Goal: Entertainment & Leisure: Consume media (video, audio)

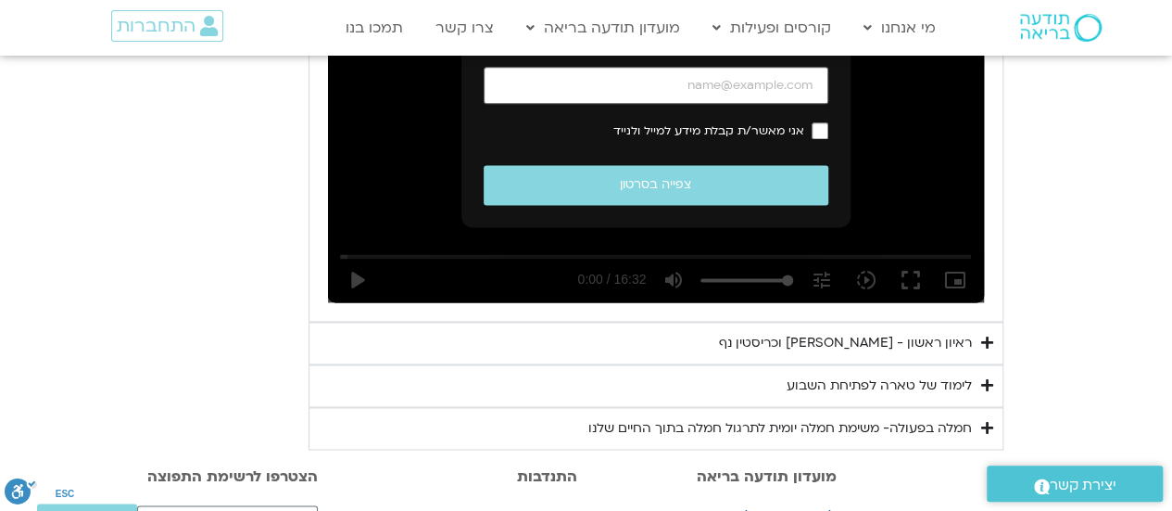
scroll to position [1297, 0]
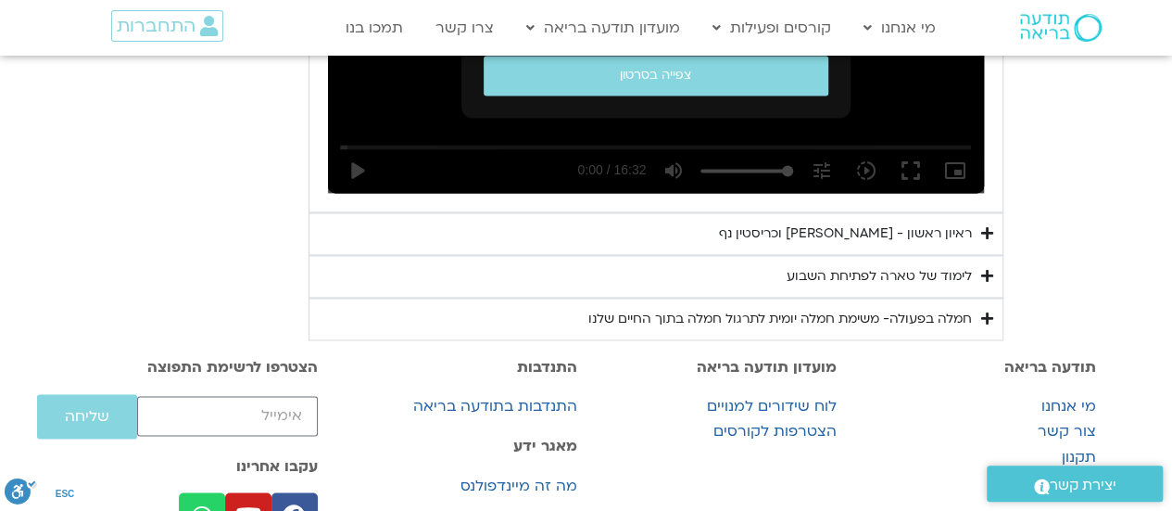
click at [944, 245] on div "ראיון ראשון - [PERSON_NAME] וכריסטין נף" at bounding box center [845, 233] width 253 height 22
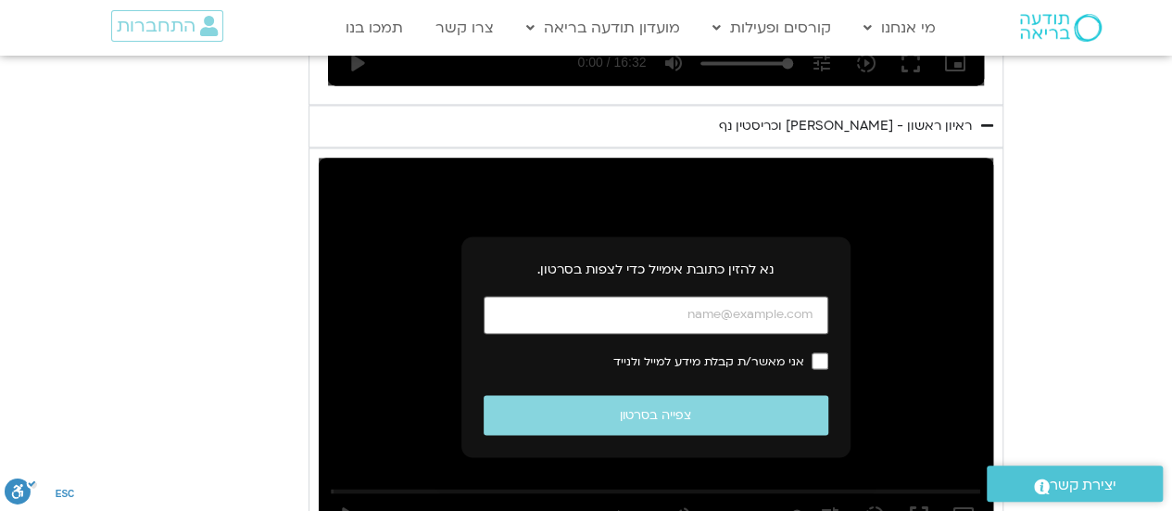
scroll to position [1483, 0]
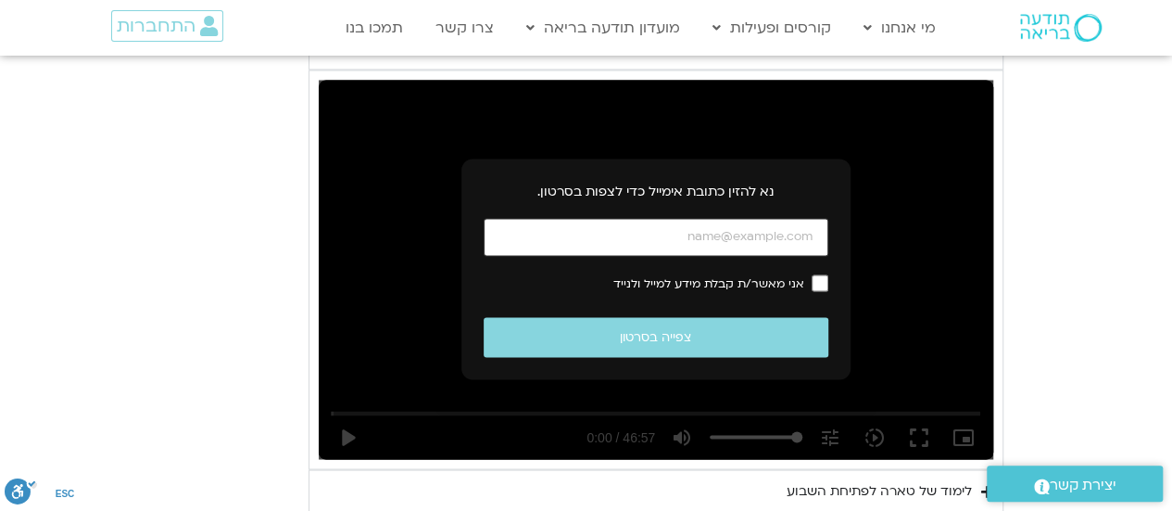
click at [822, 256] on input "כתובת אימייל" at bounding box center [656, 237] width 345 height 38
type input "[EMAIL_ADDRESS][DOMAIN_NAME]"
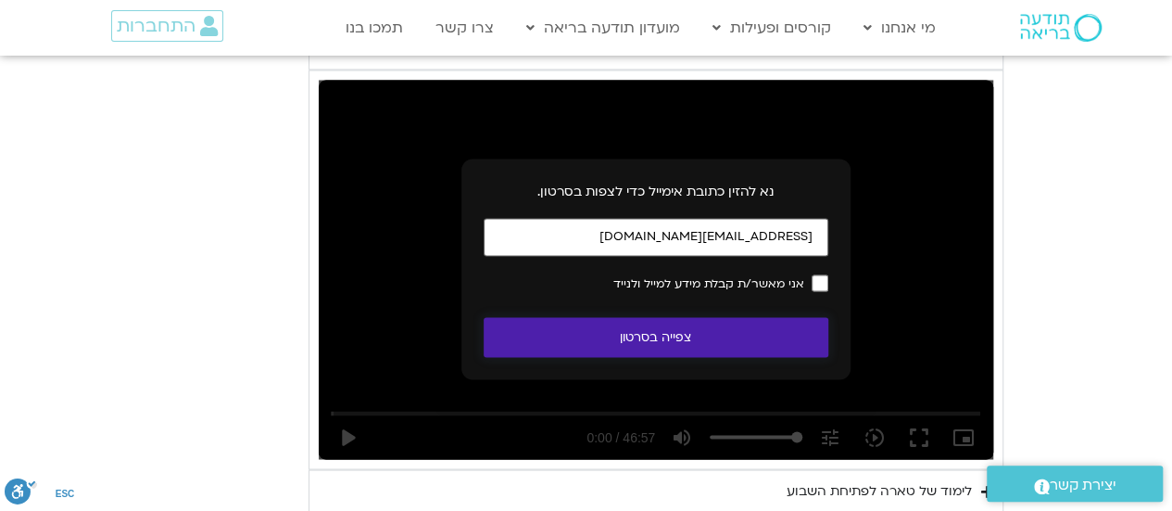
click at [796, 357] on button "צפייה בסרטון" at bounding box center [656, 337] width 345 height 40
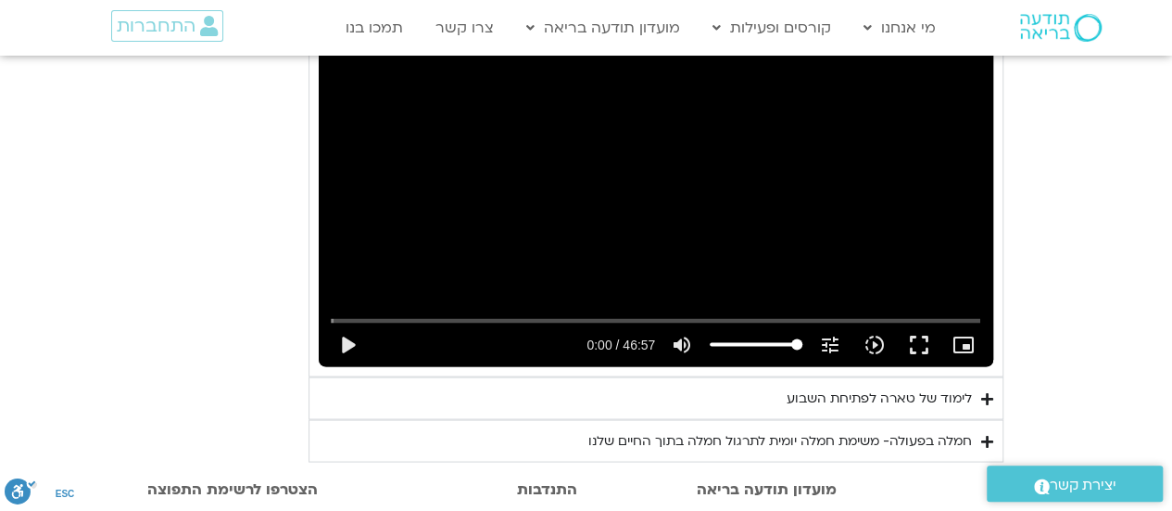
scroll to position [1668, 0]
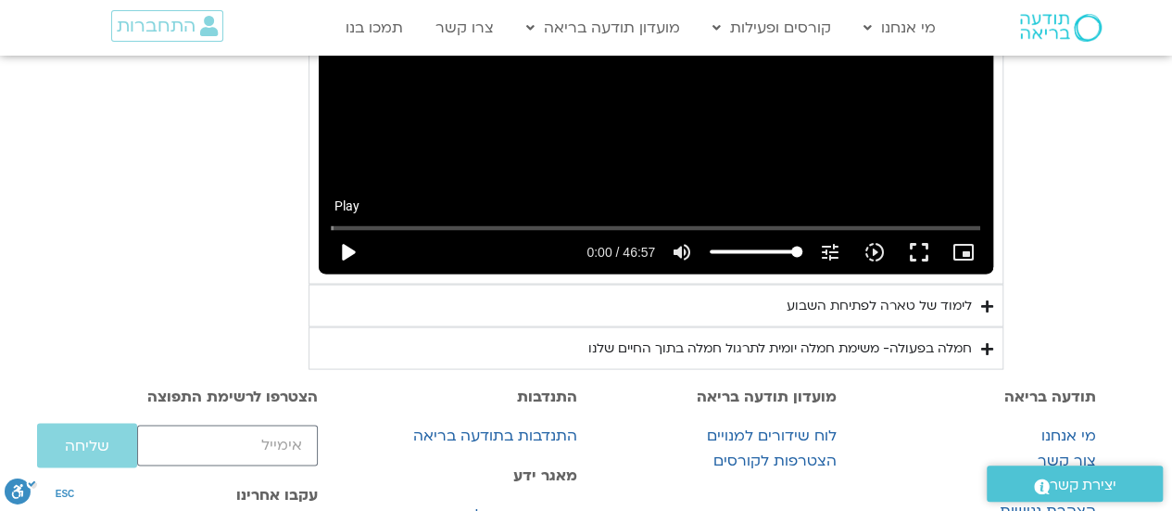
click at [325, 273] on button "play_arrow" at bounding box center [347, 251] width 44 height 44
type input "5.1894"
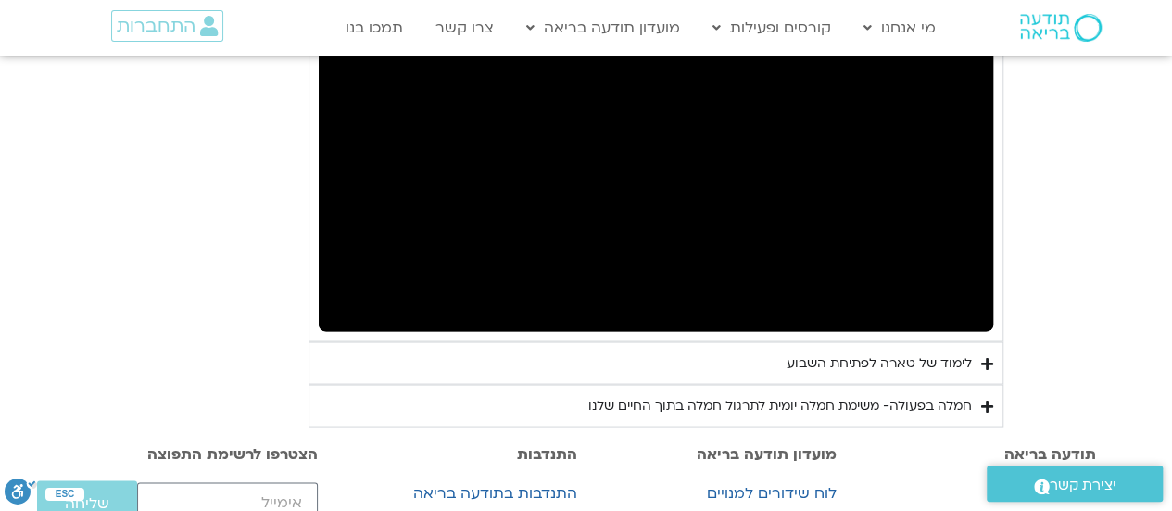
scroll to position [1618, 0]
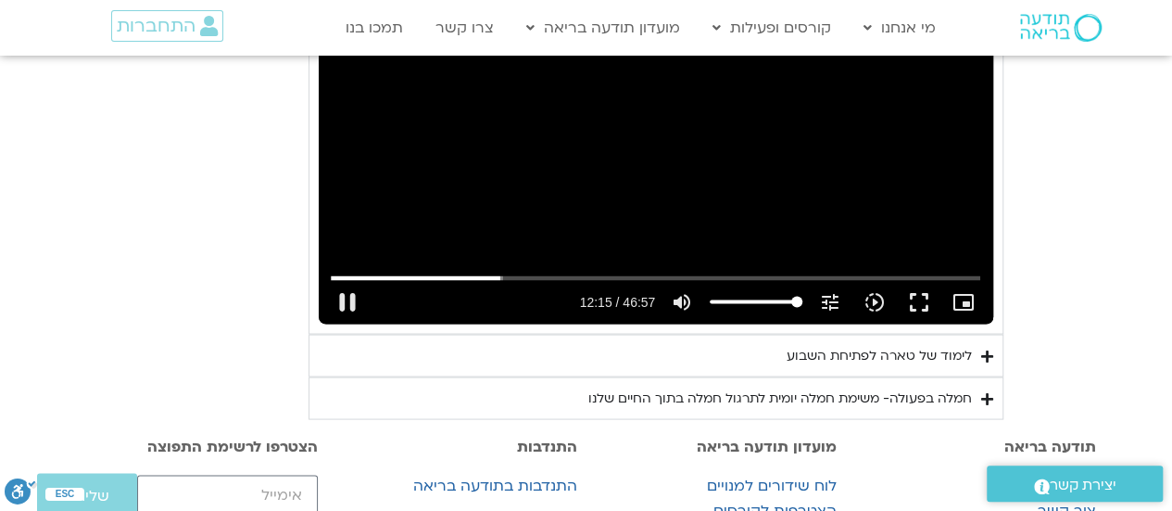
click at [766, 266] on div "Skip Ad 12:44 pause 12:15 / 46:57 volume_up Mute tune Resolution Auto 720p slow…" at bounding box center [656, 134] width 675 height 380
click at [319, 323] on div "Accordion. Open links with Enter or Space, close with Escape, and navigate with…" at bounding box center [656, 295] width 675 height 57
click at [563, 223] on div "Skip Ad 16:25 pause 19:05 / 46:57 volume_up Mute tune Resolution Auto 720p slow…" at bounding box center [656, 134] width 675 height 380
click at [545, 220] on div "Skip Ad 16:25 play_arrow 19:05 / 46:57 volume_up Mute tune Resolution Auto 720p…" at bounding box center [656, 134] width 675 height 380
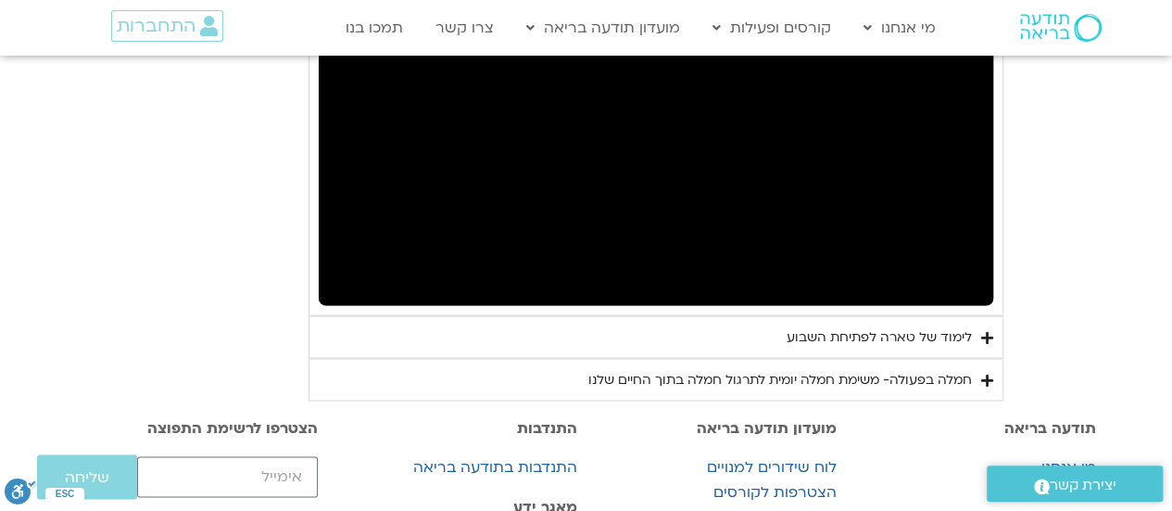
scroll to position [1633, 0]
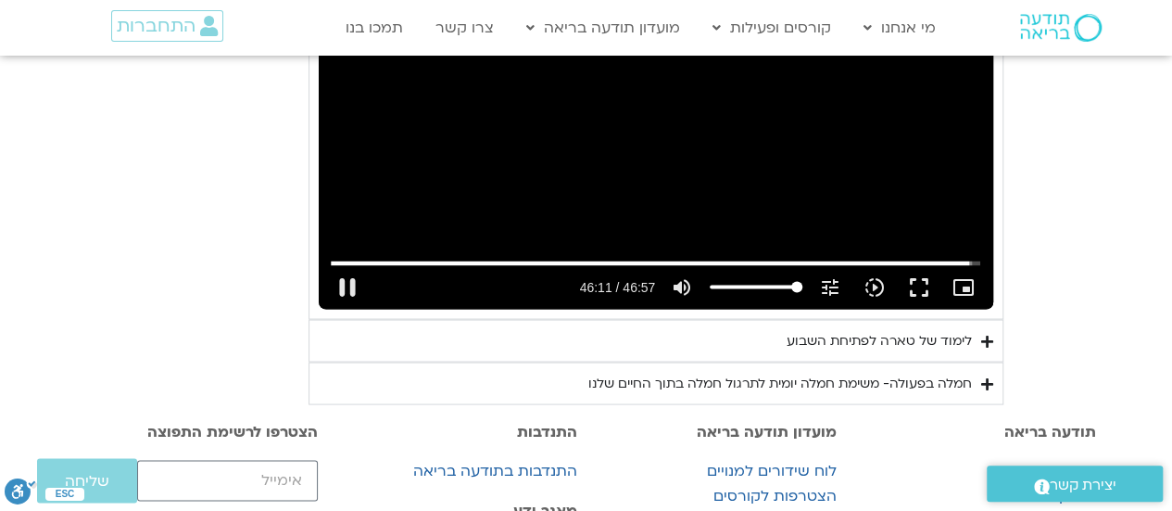
type input "2771.105917"
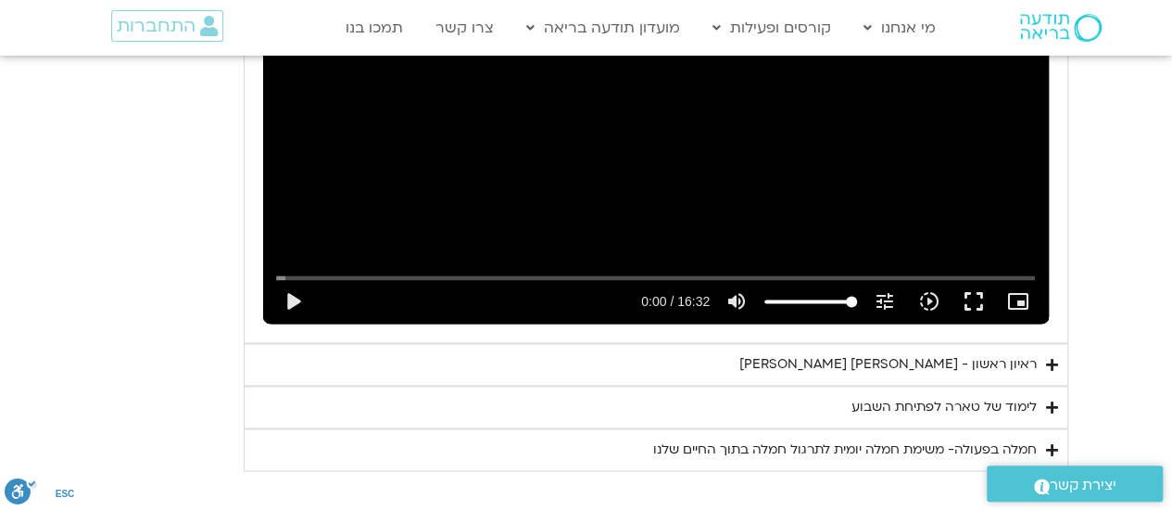
click at [958, 447] on div "חמלה בפעולה- משימת חמלה יומית לתרגול חמלה בתוך החיים שלנו" at bounding box center [845, 449] width 384 height 22
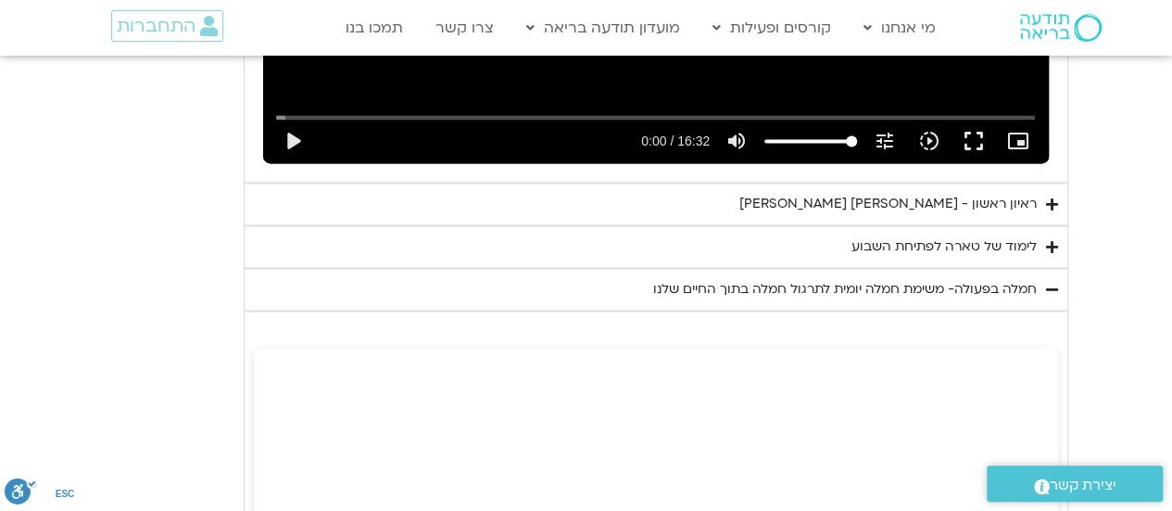
scroll to position [1377, 0]
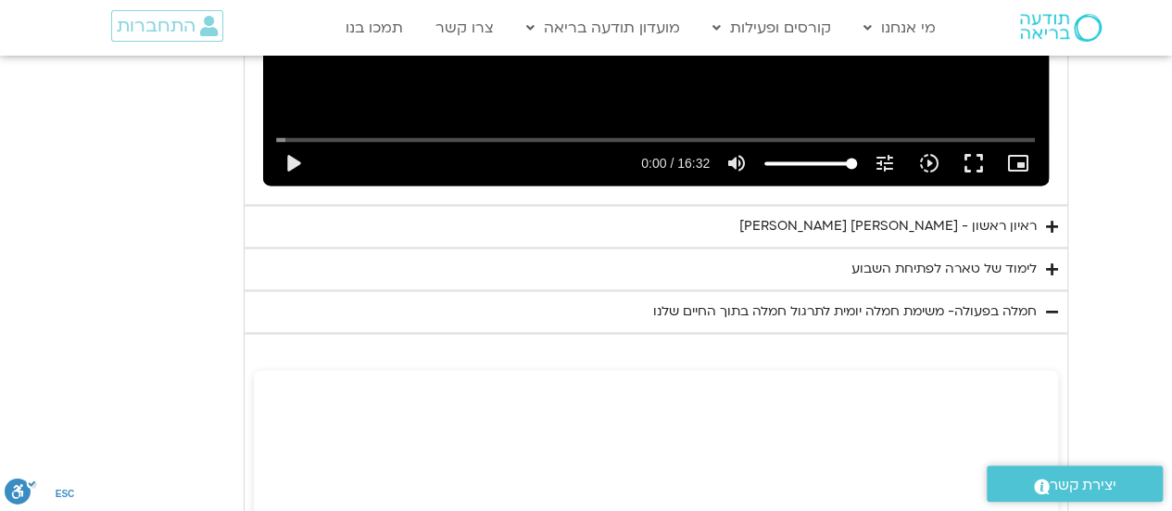
click at [1044, 270] on summary "לימוד של טארה לפתיחת השבוע" at bounding box center [656, 268] width 825 height 43
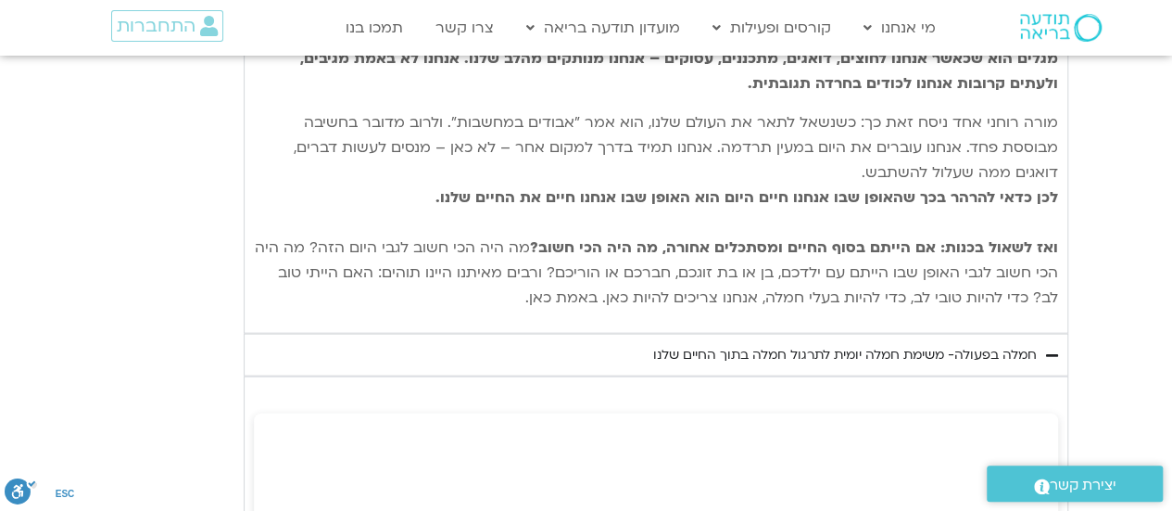
scroll to position [1941, 0]
